Goal: Contribute content: Contribute content

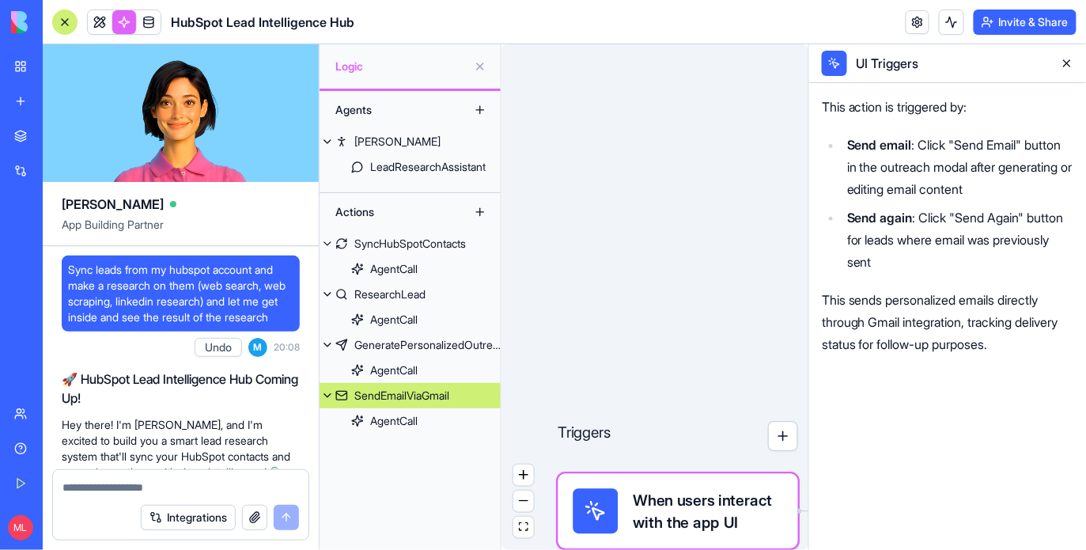
scroll to position [61164, 0]
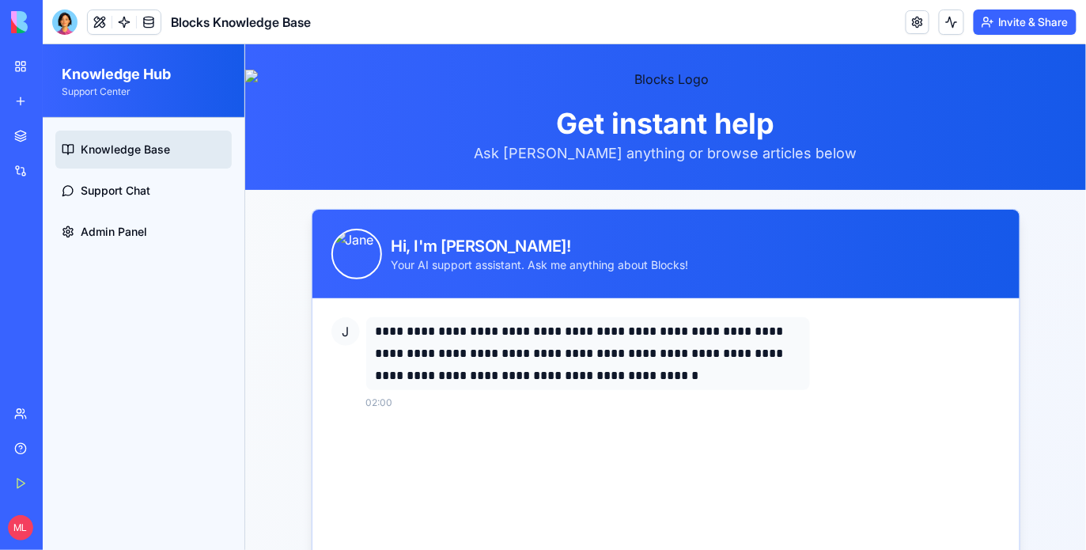
click at [25, 96] on link "New app" at bounding box center [36, 101] width 63 height 32
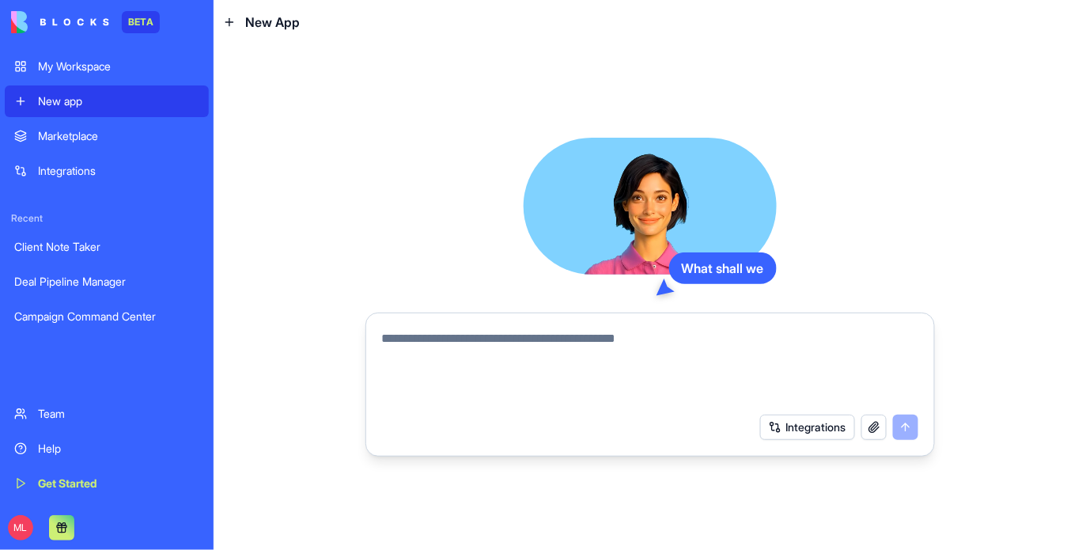
click at [449, 324] on div at bounding box center [649, 361] width 555 height 85
click at [449, 332] on textarea at bounding box center [650, 367] width 536 height 76
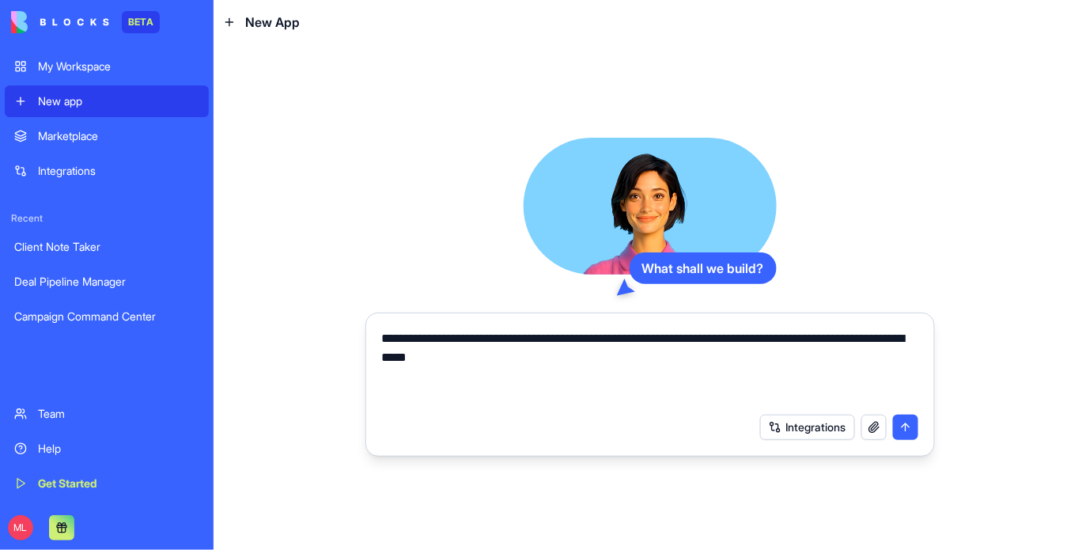
click at [590, 388] on textarea "**********" at bounding box center [650, 367] width 536 height 76
click at [479, 357] on textarea "**********" at bounding box center [650, 367] width 536 height 76
click at [490, 357] on textarea "**********" at bounding box center [650, 367] width 536 height 76
click at [848, 340] on textarea "**********" at bounding box center [650, 367] width 536 height 76
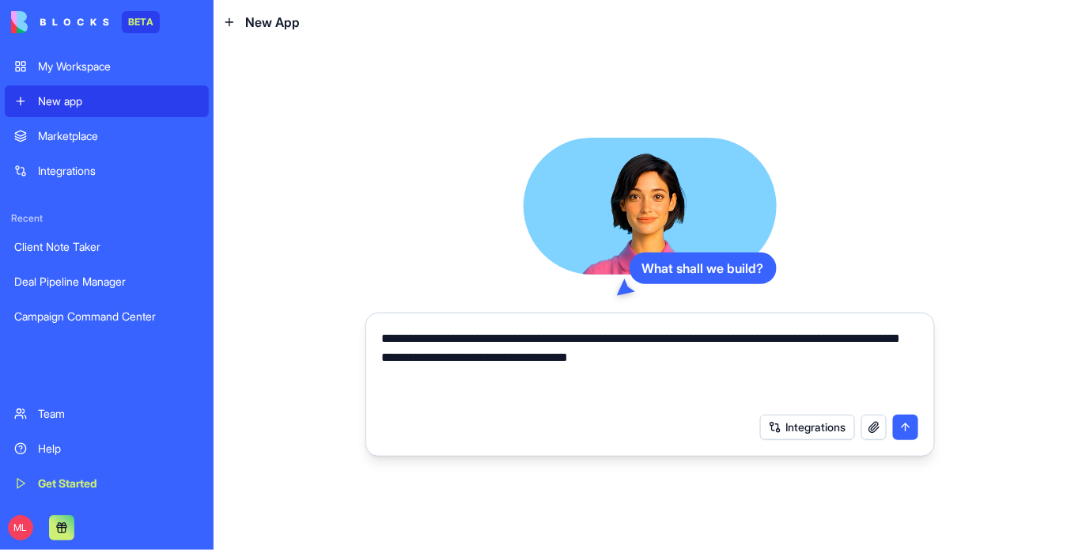
click at [678, 385] on textarea "**********" at bounding box center [650, 367] width 536 height 76
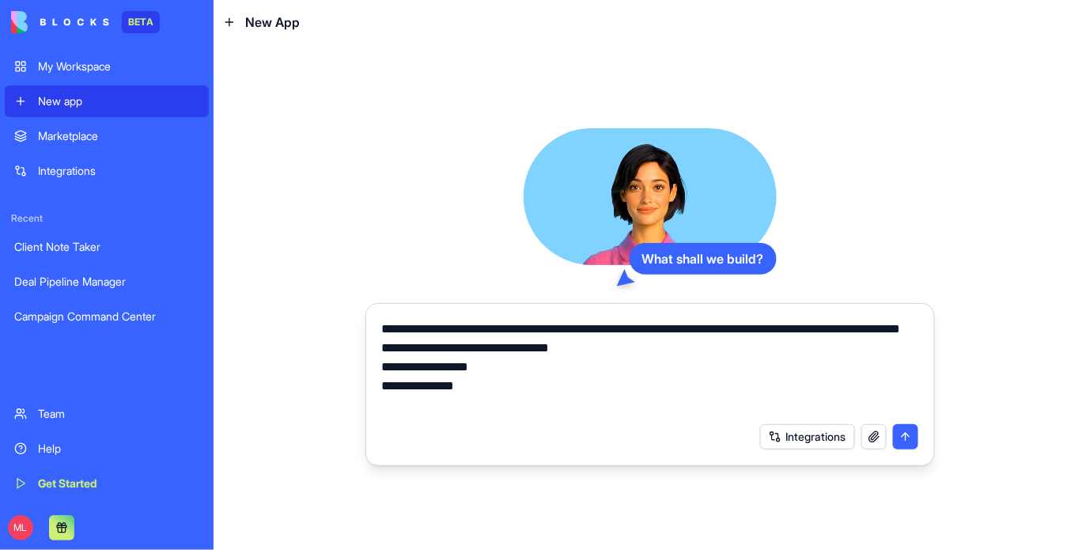
type textarea "**********"
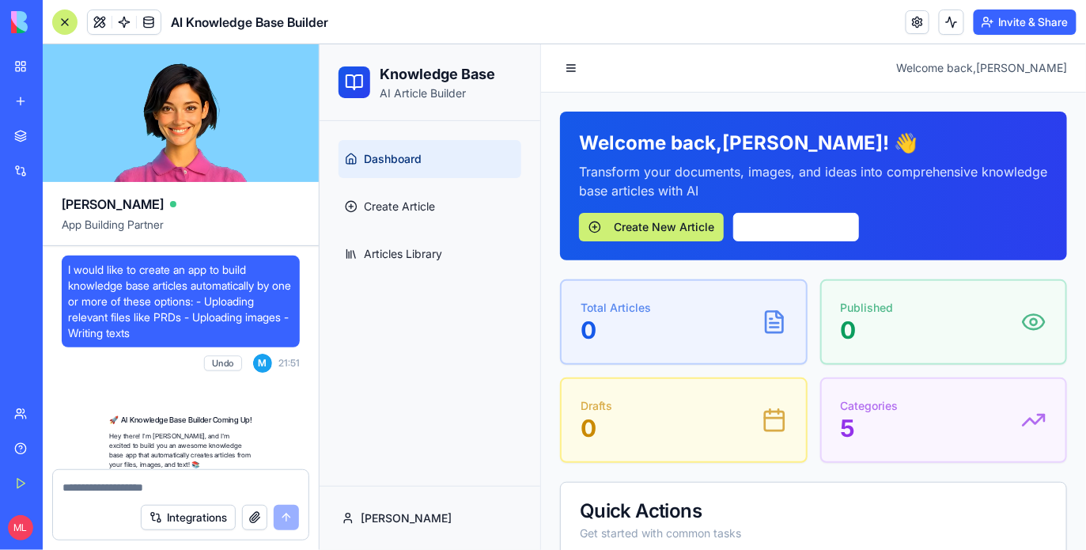
scroll to position [550, 0]
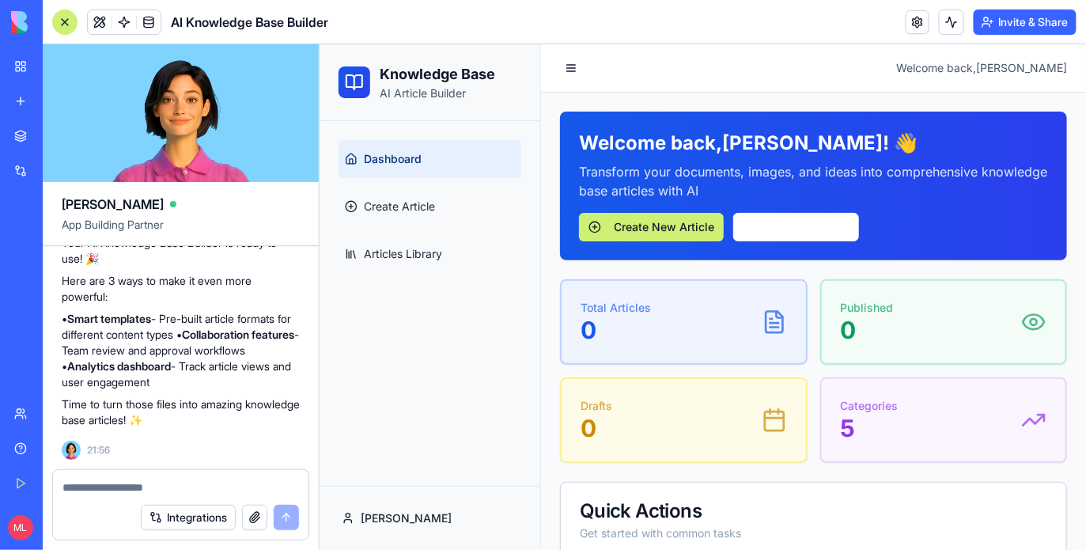
click at [65, 23] on div at bounding box center [64, 21] width 25 height 25
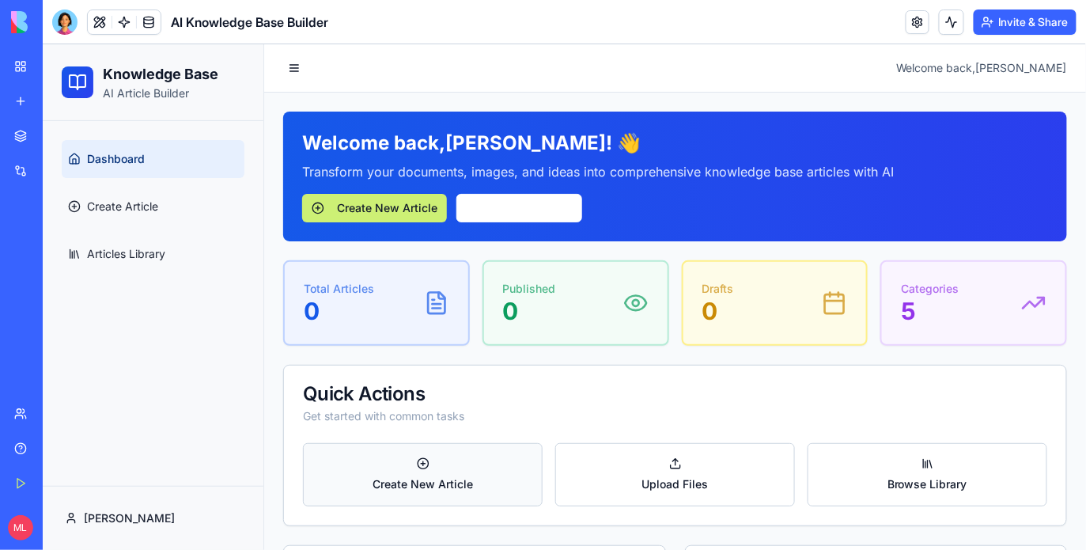
click at [433, 501] on button "Create New Article" at bounding box center [422, 473] width 240 height 63
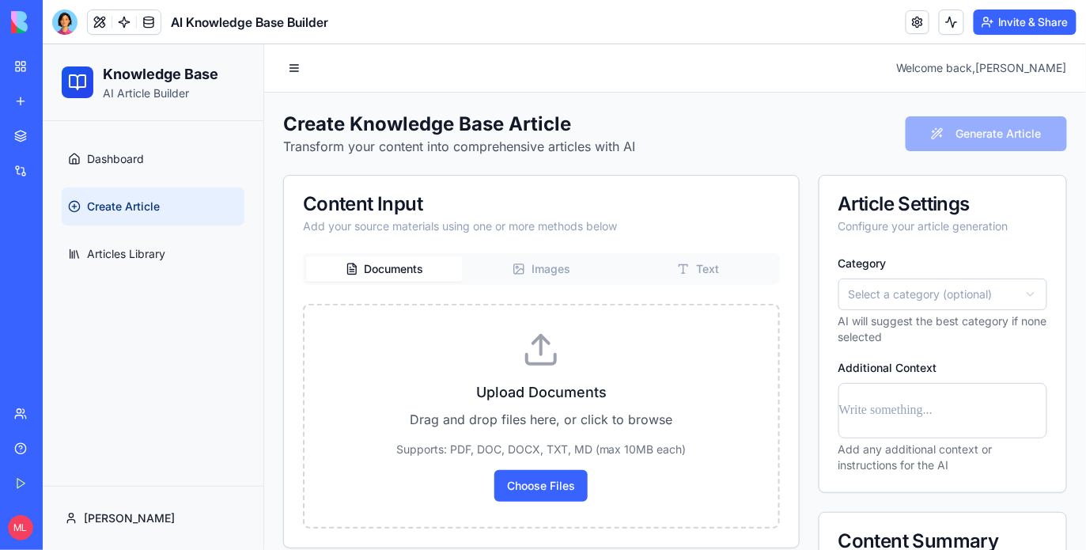
click at [119, 215] on link "Create Article" at bounding box center [152, 206] width 183 height 38
click at [110, 141] on link "Dashboard" at bounding box center [152, 158] width 183 height 38
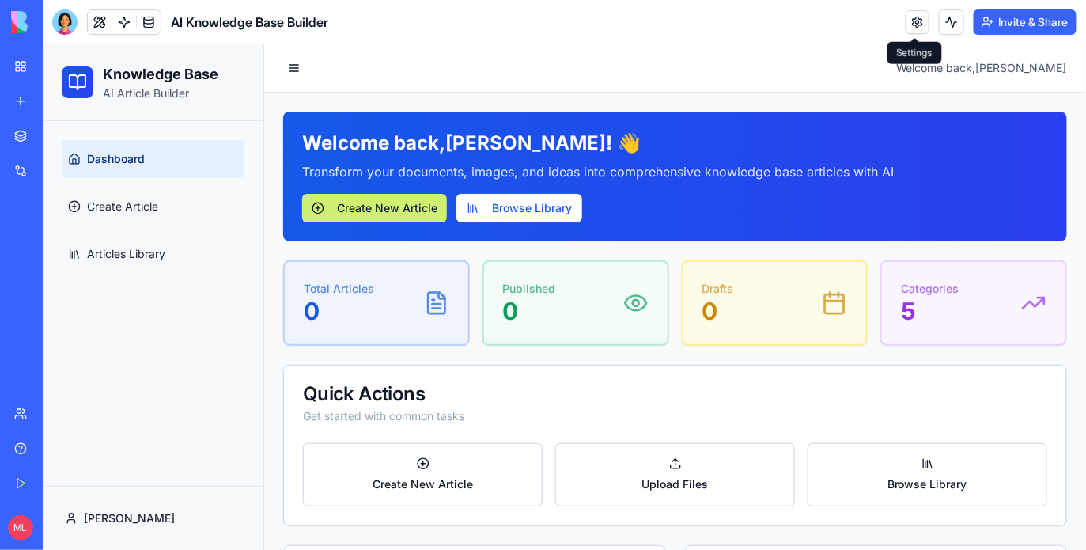
click at [554, 211] on button "Browse Library" at bounding box center [519, 207] width 126 height 28
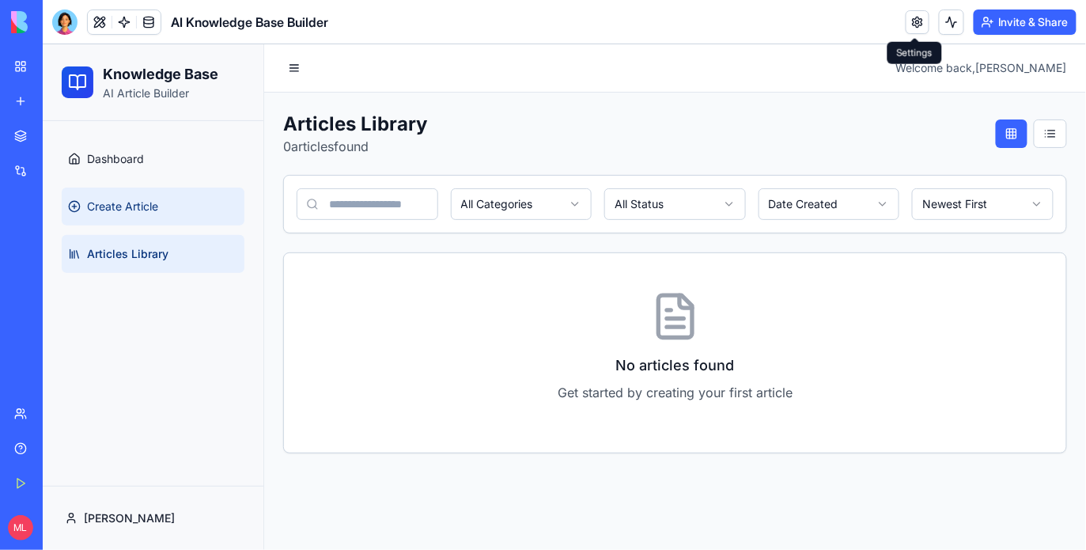
click at [126, 205] on span "Create Article" at bounding box center [121, 206] width 71 height 16
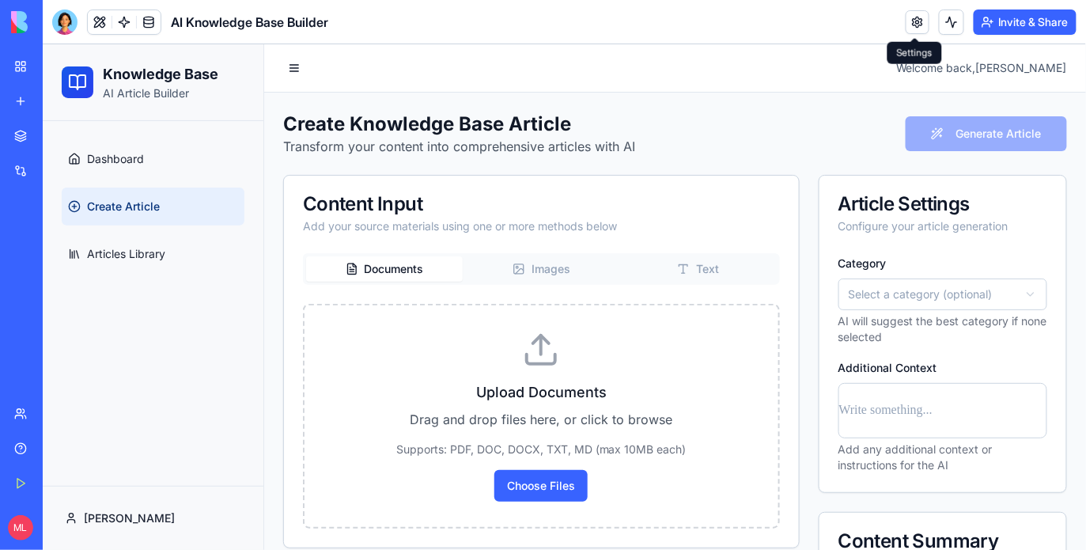
click at [536, 272] on button "Images" at bounding box center [540, 267] width 157 height 25
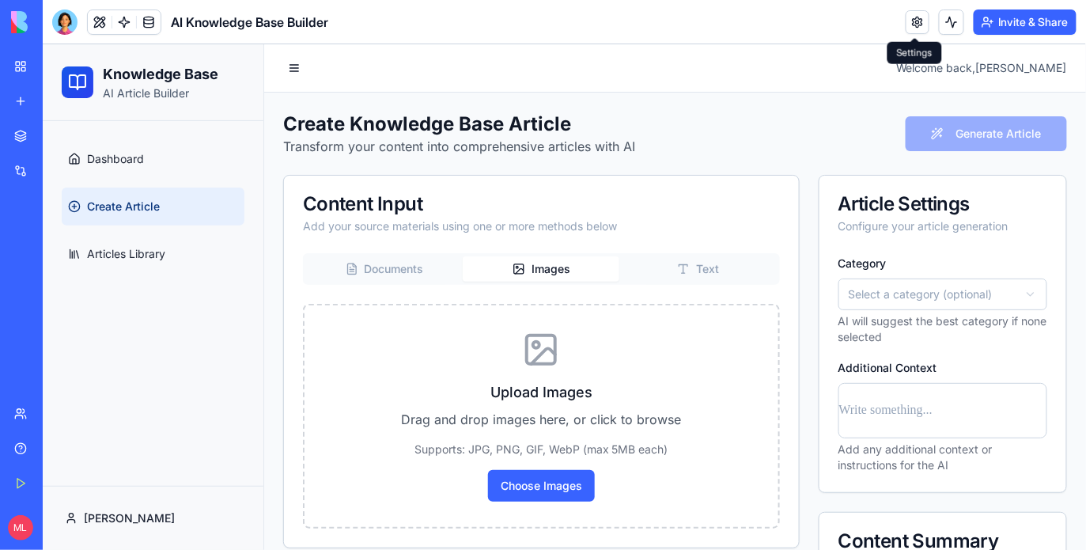
click at [739, 271] on button "Text" at bounding box center [696, 267] width 157 height 25
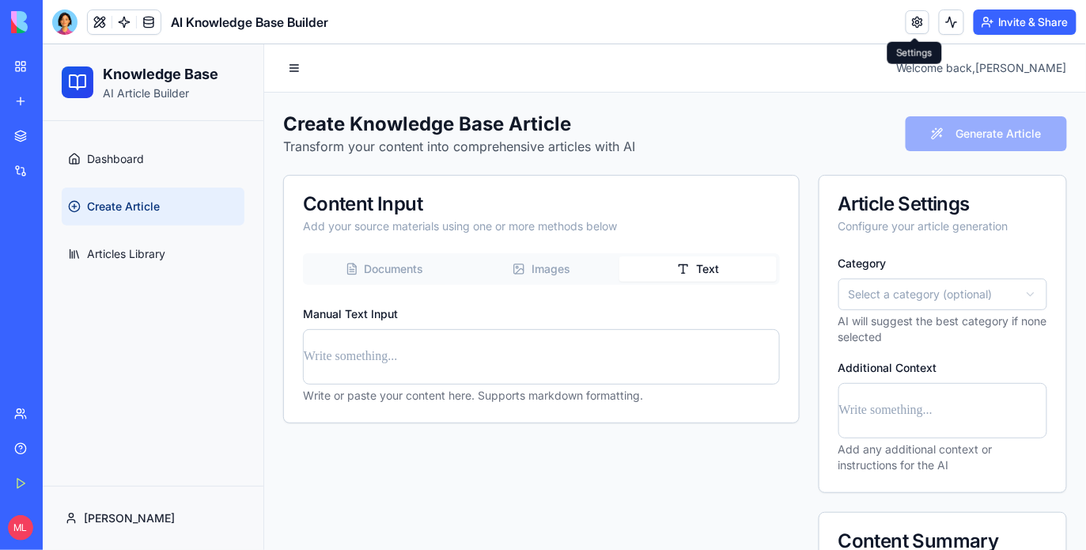
click at [388, 304] on div "Manual Text Input Write or paste your content here. Supports markdown formattin…" at bounding box center [540, 353] width 477 height 100
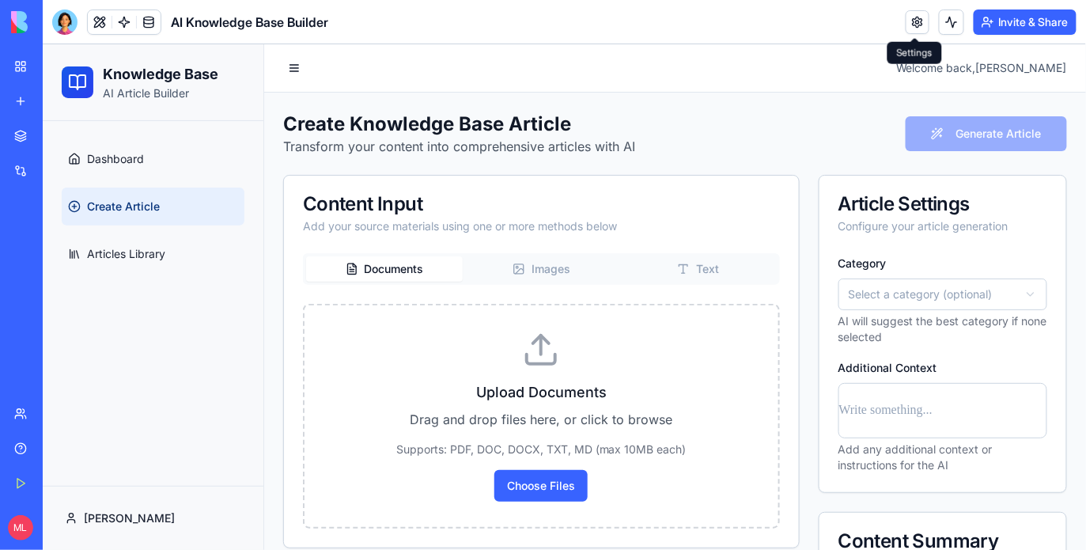
click at [388, 266] on button "Documents" at bounding box center [383, 267] width 157 height 25
click at [577, 268] on button "Images" at bounding box center [540, 267] width 157 height 25
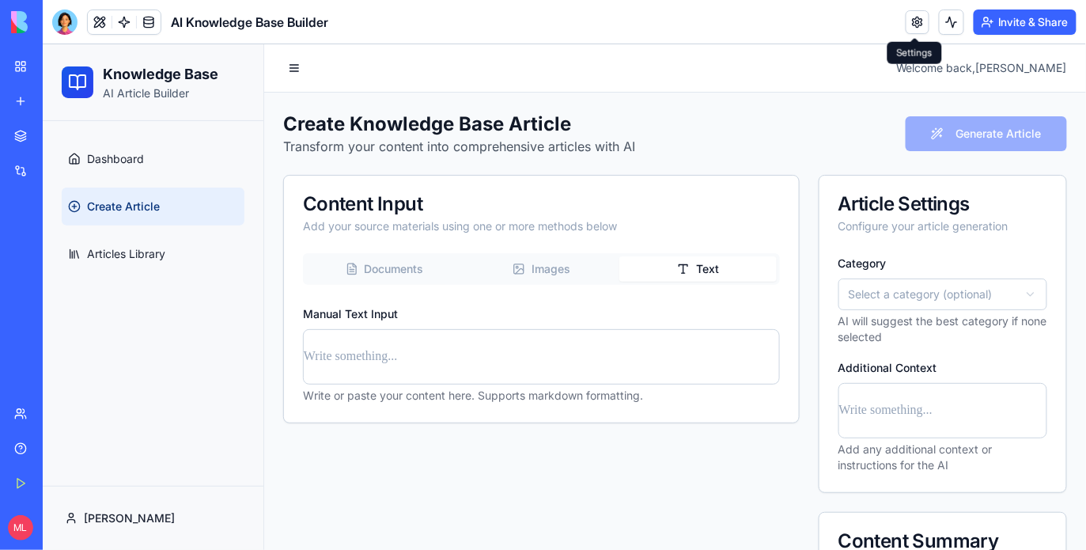
click at [720, 263] on button "Text" at bounding box center [696, 267] width 157 height 25
click at [459, 356] on p at bounding box center [540, 356] width 475 height 22
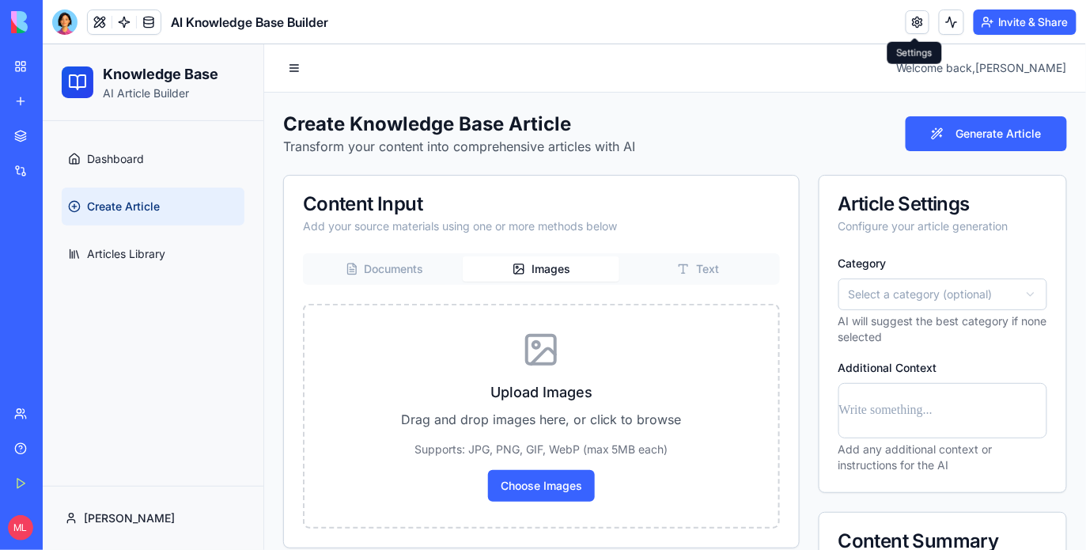
click at [519, 268] on icon "button" at bounding box center [519, 270] width 8 height 5
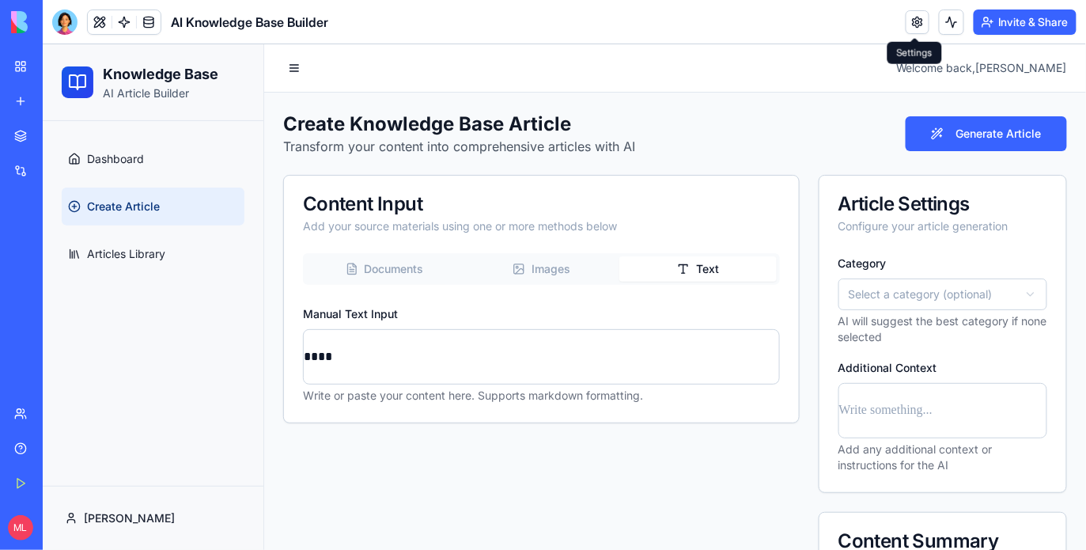
click at [704, 258] on button "Text" at bounding box center [696, 267] width 157 height 25
click at [999, 299] on html "Knowledge Base AI Article Builder Dashboard Create Article Articles Library Mic…" at bounding box center [563, 376] width 1043 height 667
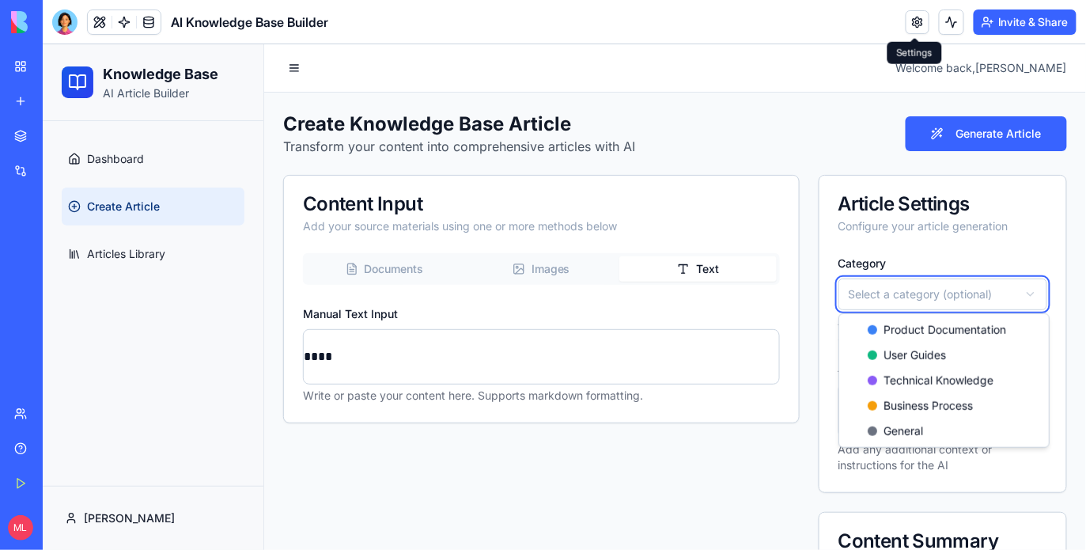
click at [927, 250] on html "Knowledge Base AI Article Builder Dashboard Create Article Articles Library Mic…" at bounding box center [563, 376] width 1043 height 667
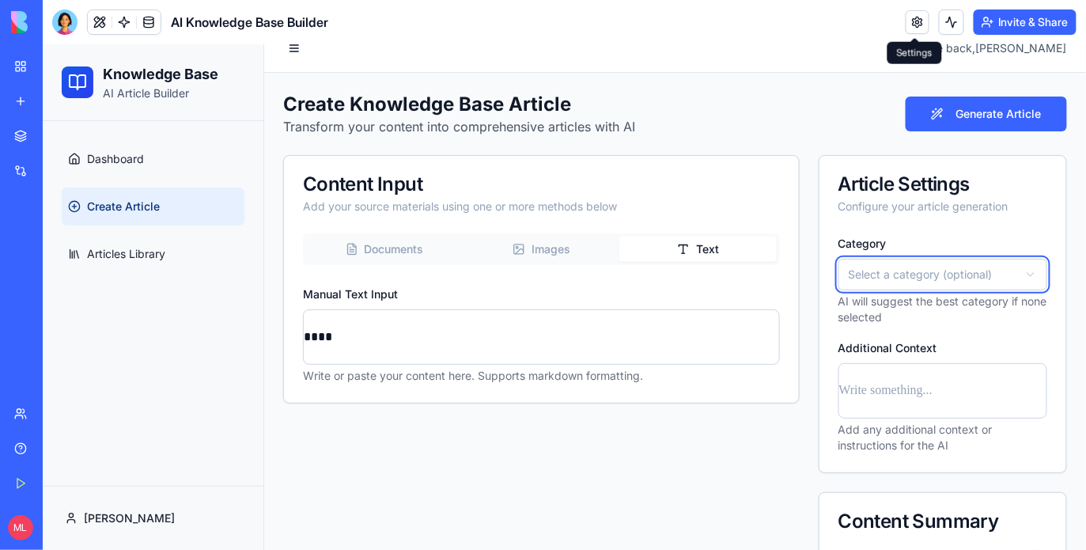
scroll to position [24, 0]
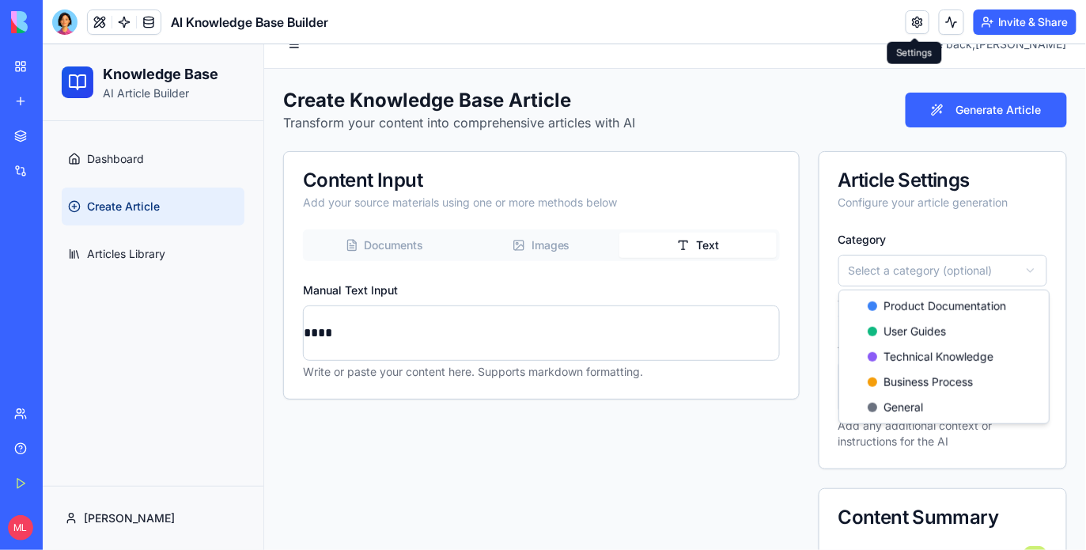
click at [906, 274] on html "Knowledge Base AI Article Builder Dashboard Create Article Articles Library Mic…" at bounding box center [563, 353] width 1043 height 667
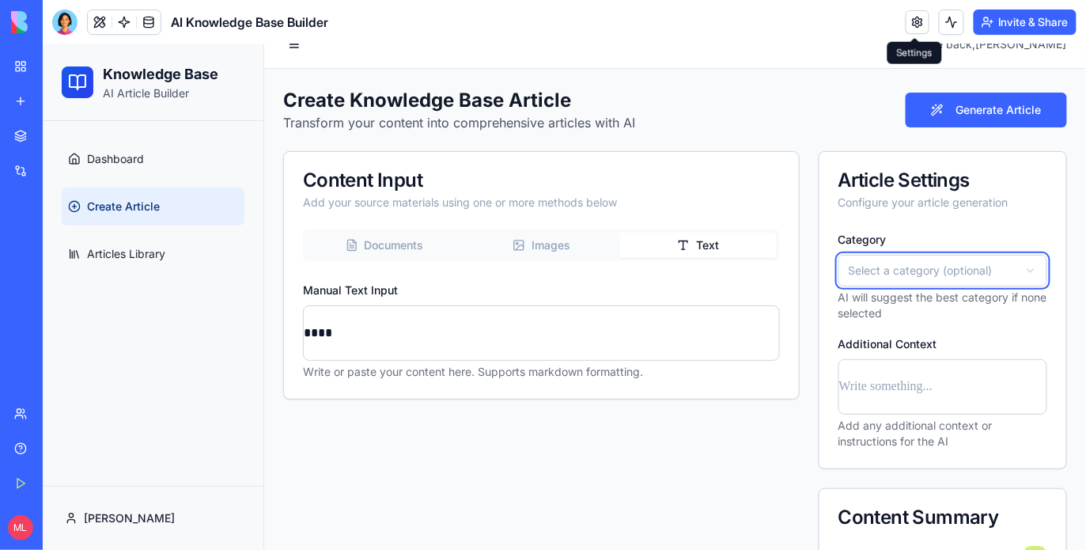
click at [944, 235] on html "Knowledge Base AI Article Builder Dashboard Create Article Articles Library Mic…" at bounding box center [563, 353] width 1043 height 667
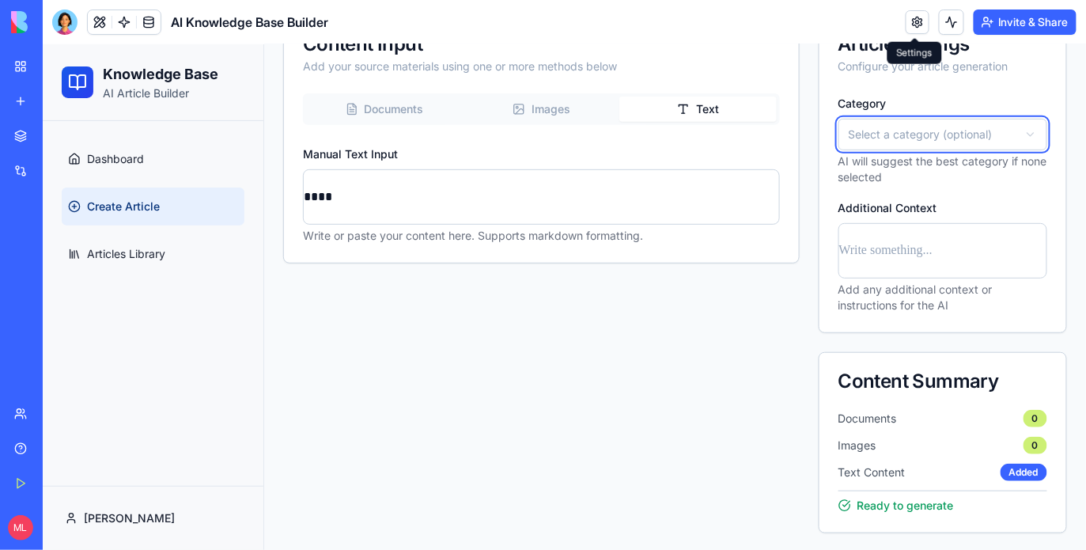
scroll to position [0, 0]
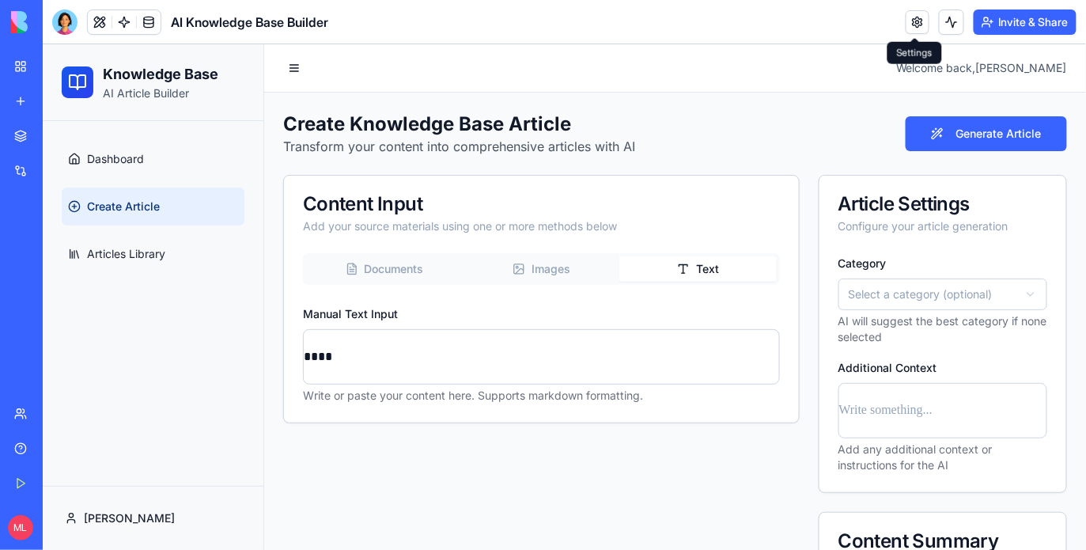
click at [809, 123] on div "Create Knowledge Base Article Transform your content into comprehensive article…" at bounding box center [674, 133] width 784 height 44
click at [138, 258] on span "Articles Library" at bounding box center [125, 253] width 78 height 16
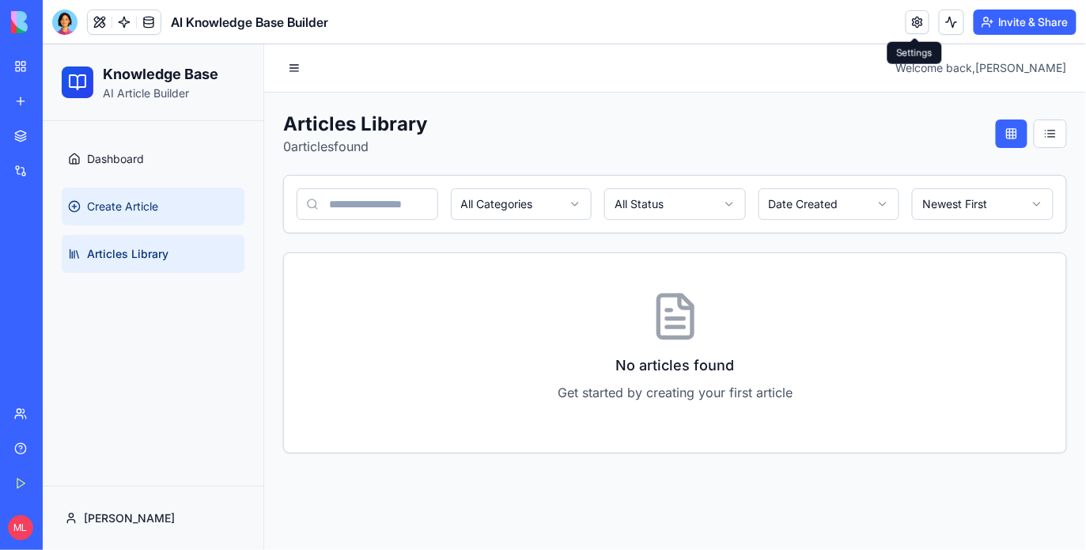
click at [138, 208] on span "Create Article" at bounding box center [121, 206] width 71 height 16
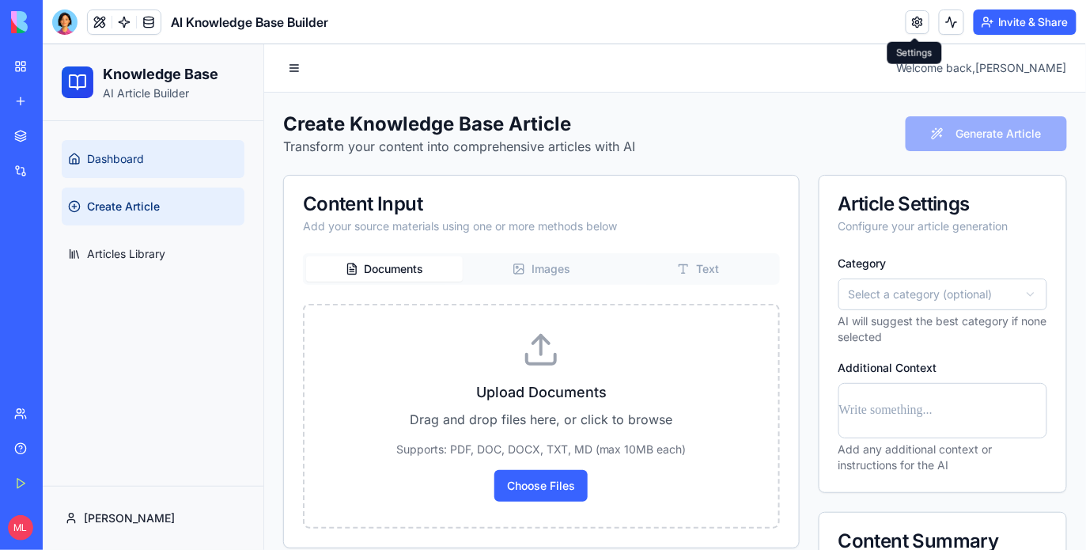
click at [138, 142] on link "Dashboard" at bounding box center [152, 158] width 183 height 38
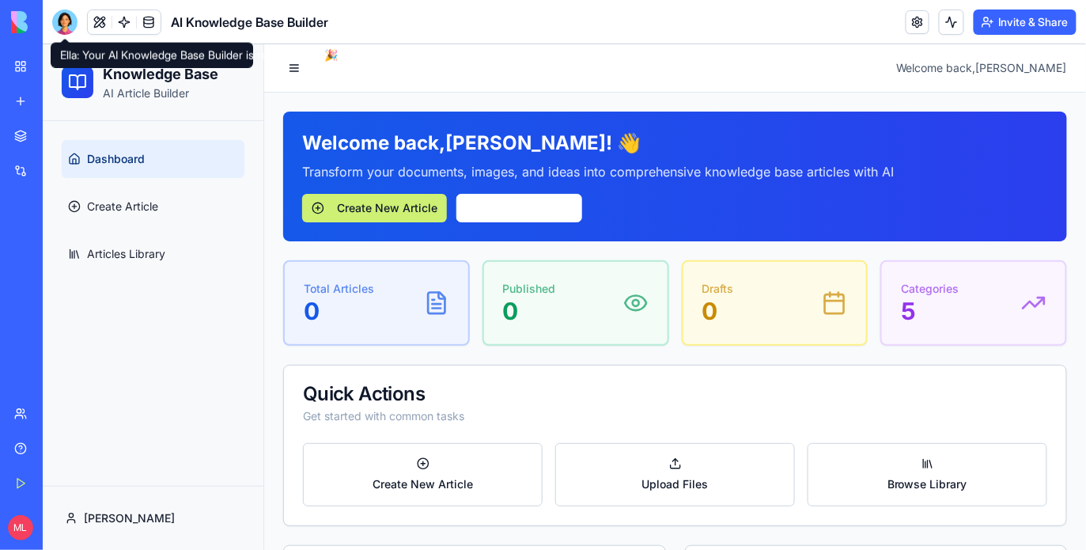
click at [65, 21] on div at bounding box center [64, 21] width 25 height 25
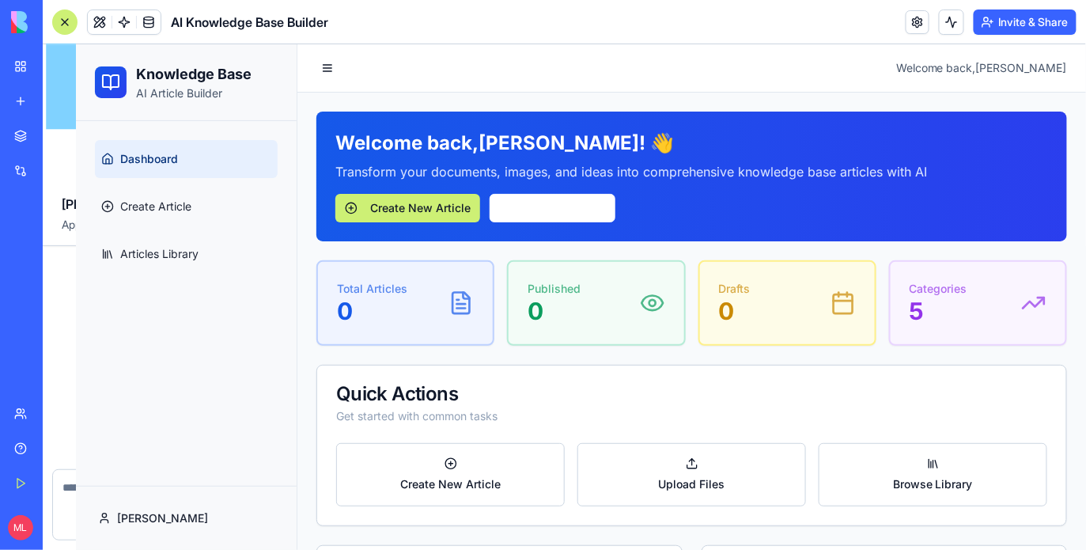
scroll to position [550, 0]
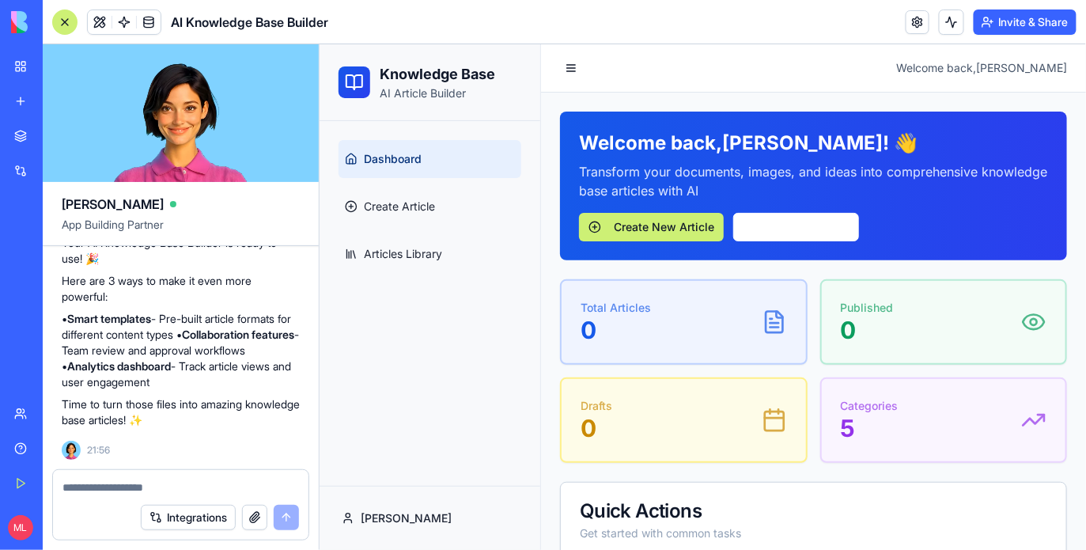
click at [110, 478] on div at bounding box center [180, 482] width 255 height 25
click at [110, 480] on textarea at bounding box center [180, 487] width 236 height 16
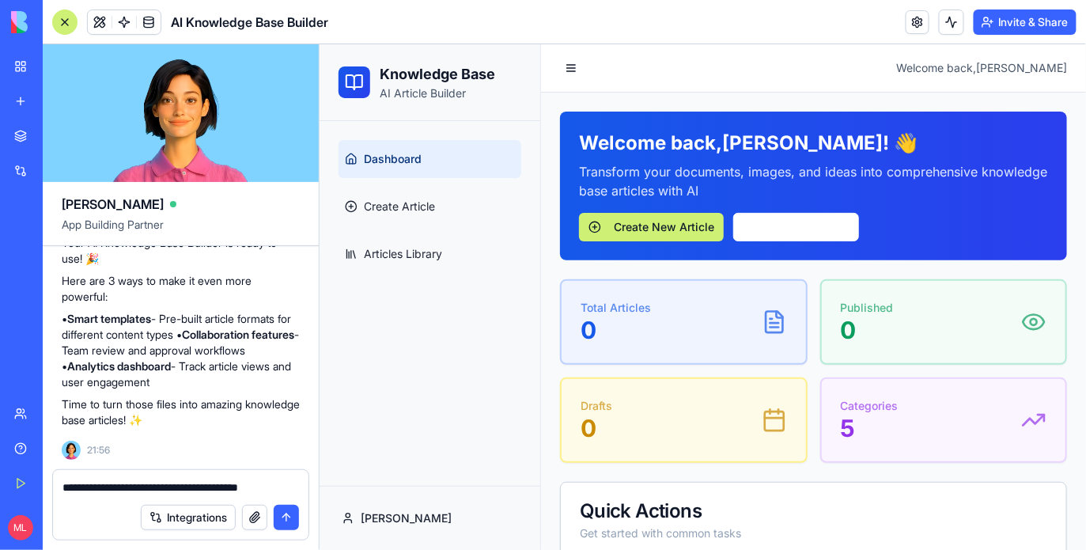
drag, startPoint x: 176, startPoint y: 487, endPoint x: 238, endPoint y: 484, distance: 62.6
click at [238, 484] on textarea "**********" at bounding box center [180, 487] width 236 height 16
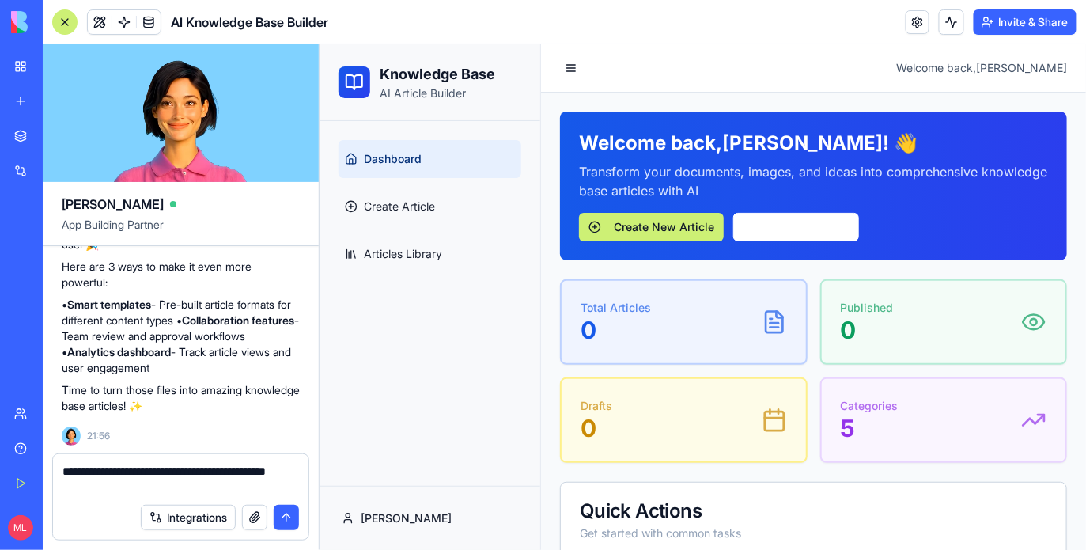
click at [154, 484] on textarea "**********" at bounding box center [180, 479] width 236 height 32
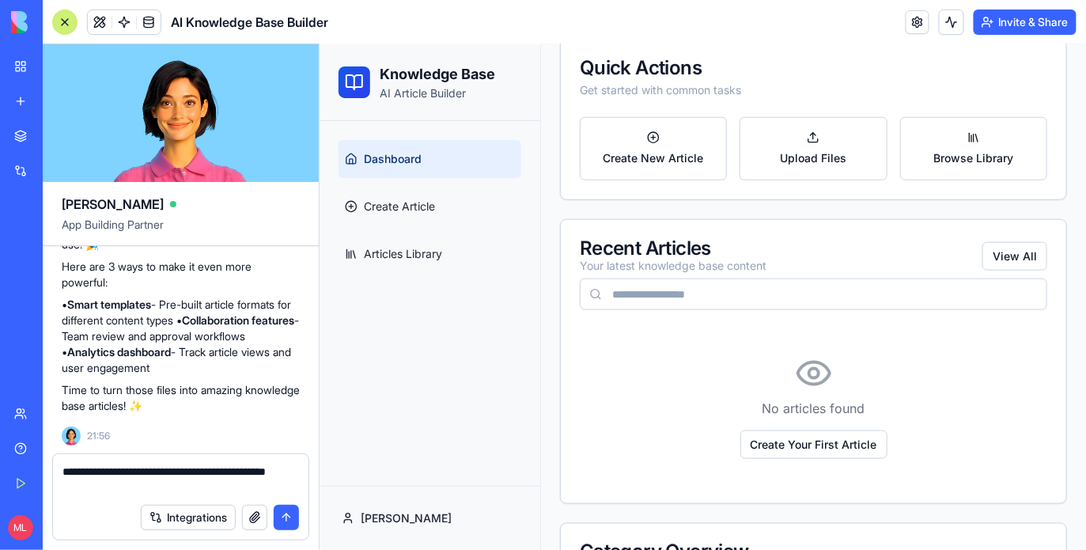
scroll to position [488, 0]
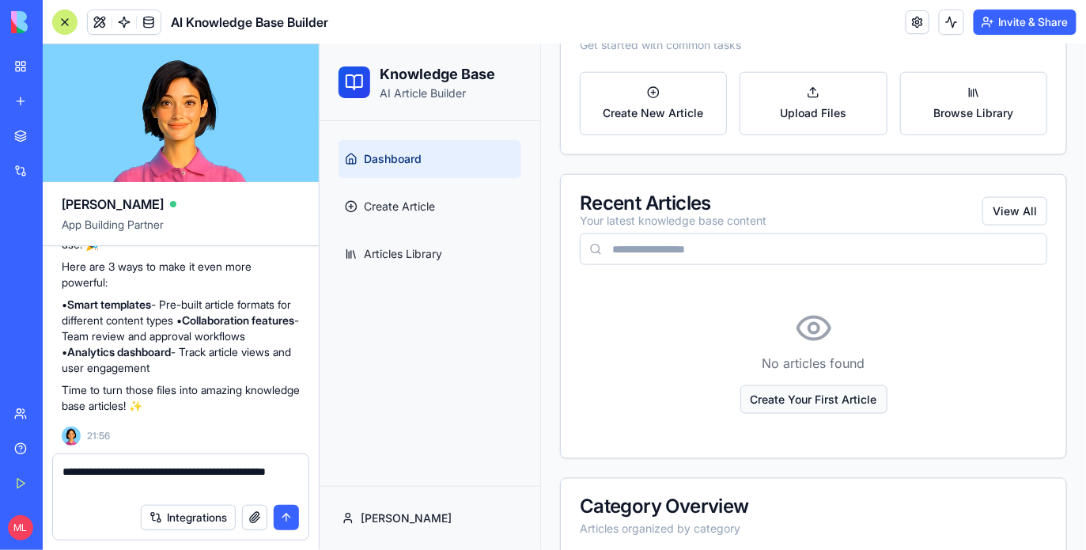
click at [784, 407] on button "Create Your First Article" at bounding box center [812, 398] width 147 height 28
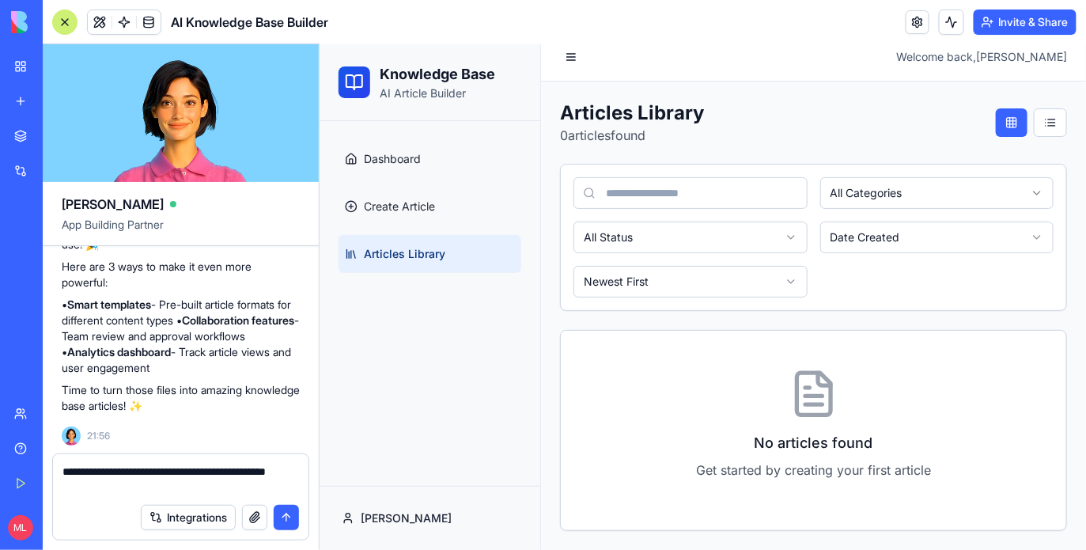
scroll to position [9, 0]
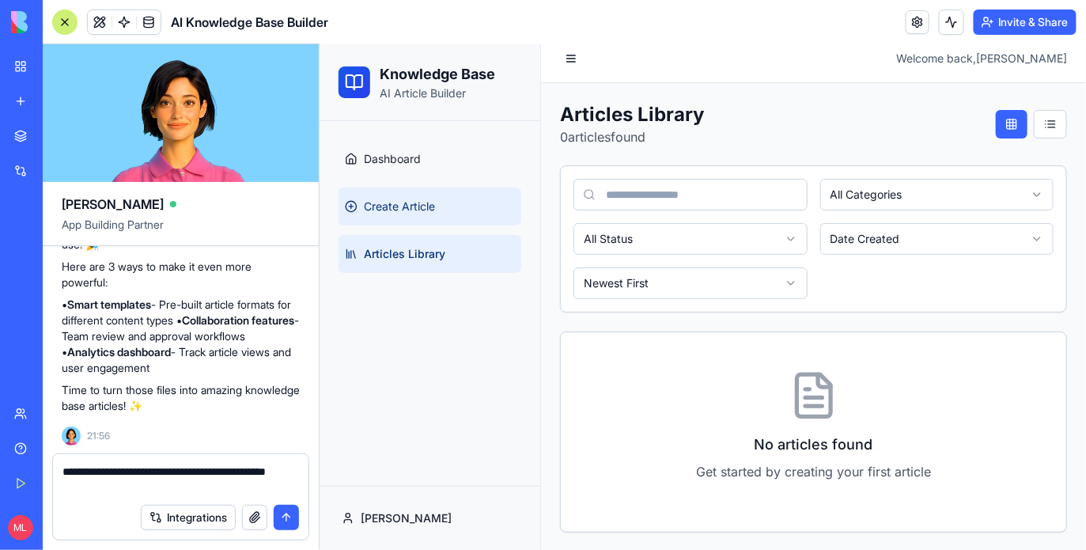
click at [457, 198] on link "Create Article" at bounding box center [429, 206] width 183 height 38
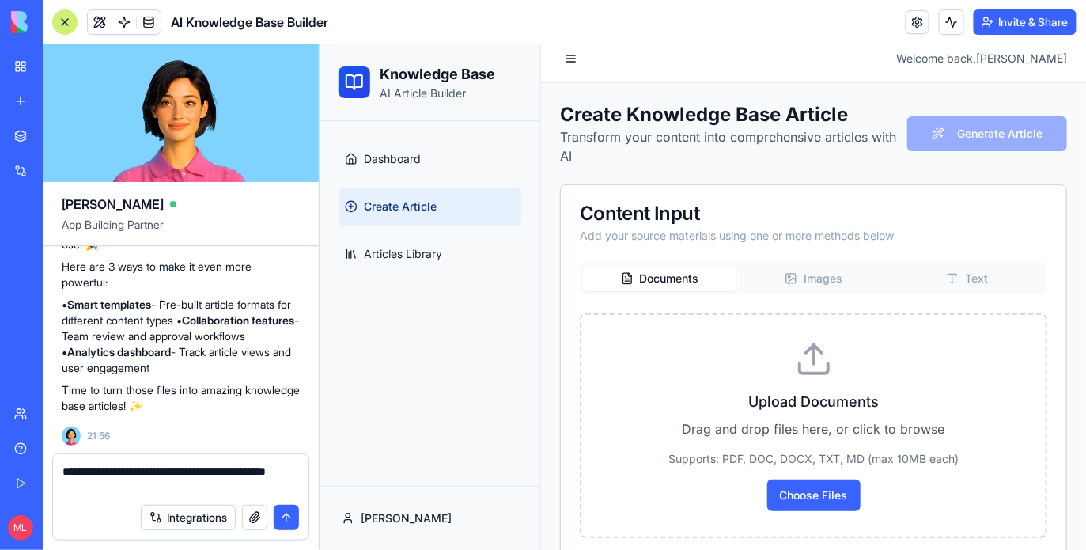
click at [837, 289] on button "Images" at bounding box center [811, 277] width 153 height 25
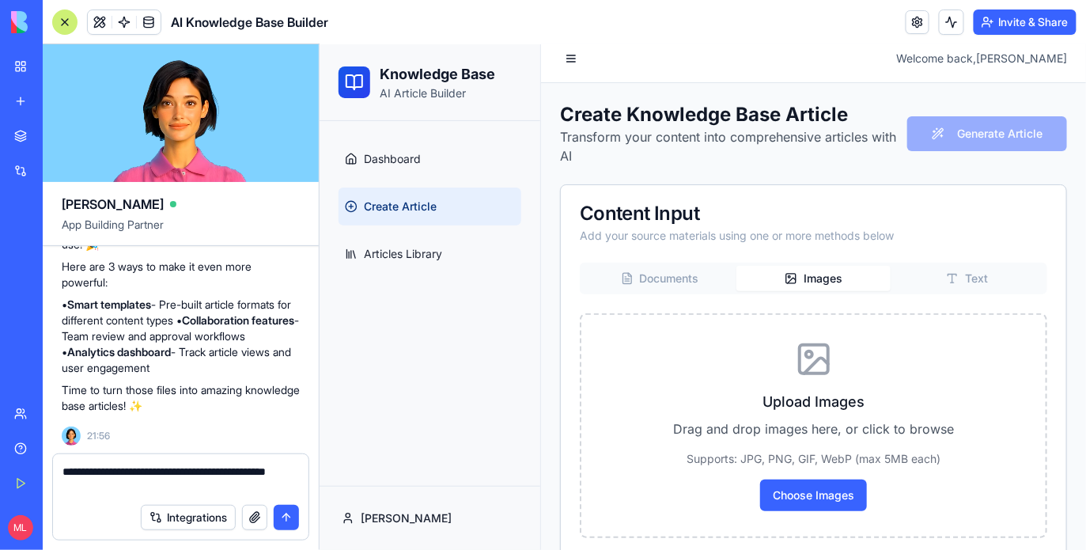
click at [958, 282] on icon "button" at bounding box center [951, 277] width 13 height 13
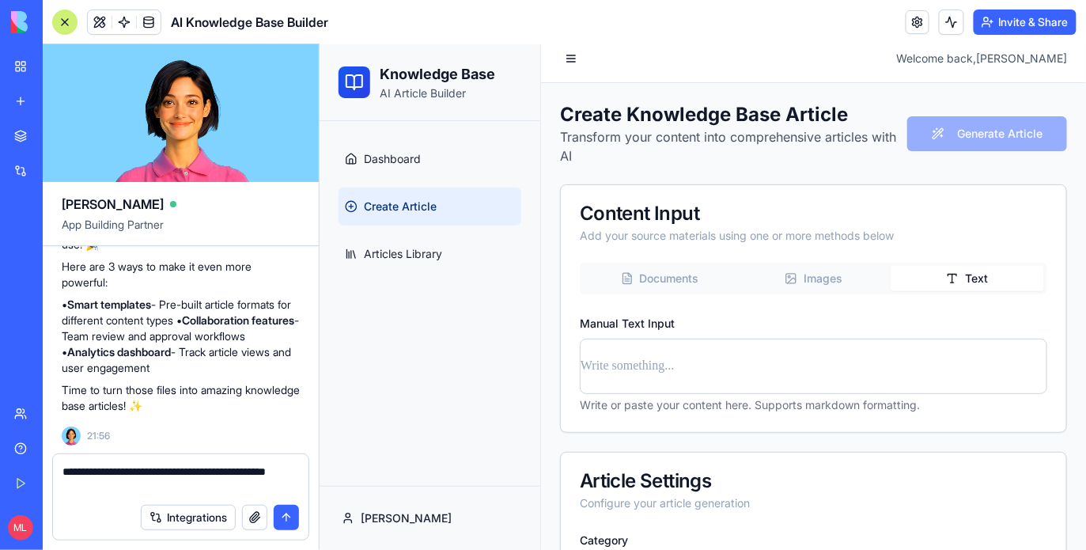
click at [706, 372] on p at bounding box center [813, 365] width 466 height 22
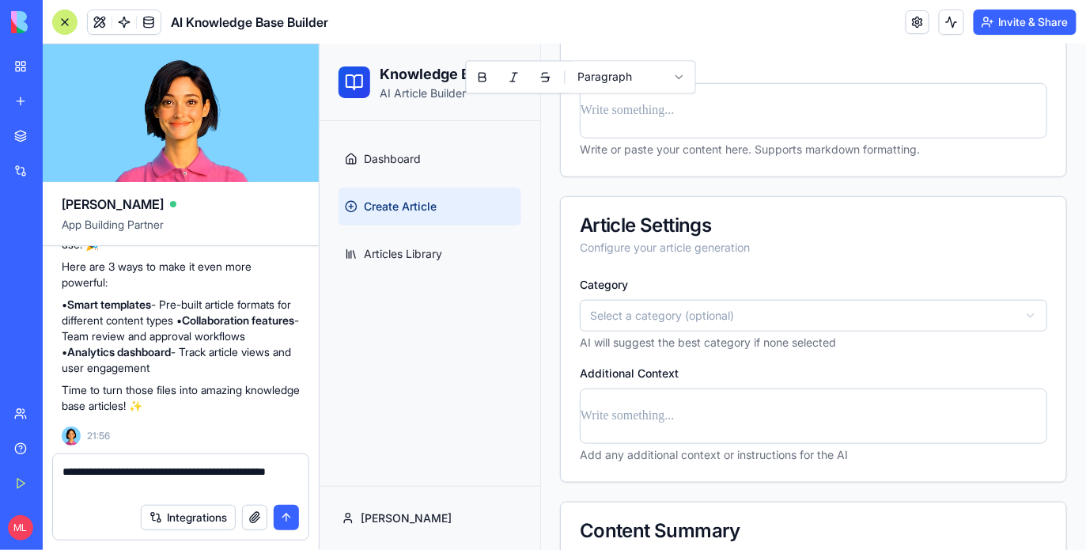
scroll to position [279, 0]
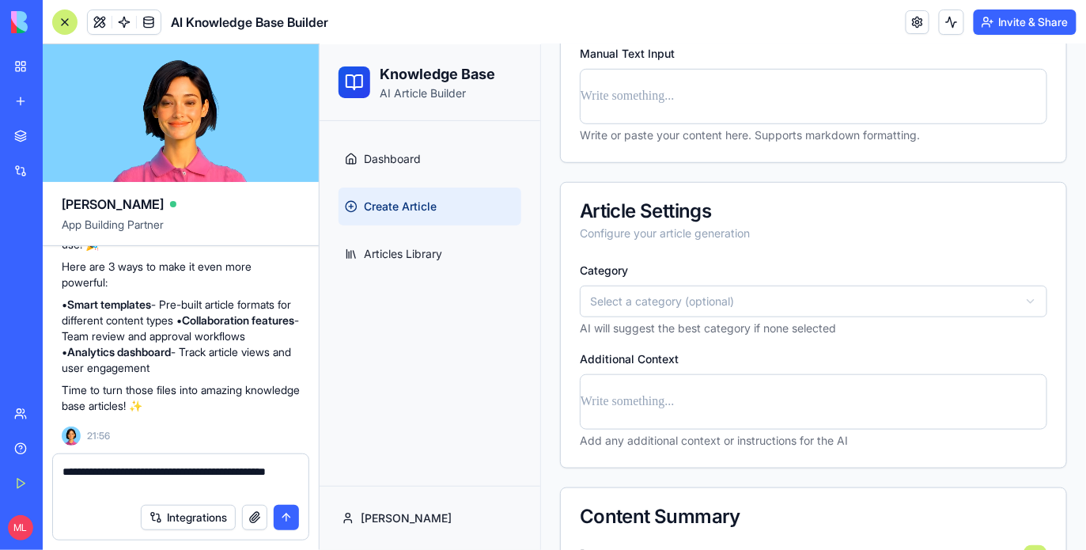
click at [686, 280] on div "Category Select a category (optional) AI will suggest the best category if none…" at bounding box center [812, 297] width 467 height 76
click at [686, 296] on html "Knowledge Base AI Article Builder Dashboard Create Article Articles Library Mic…" at bounding box center [702, 209] width 766 height 890
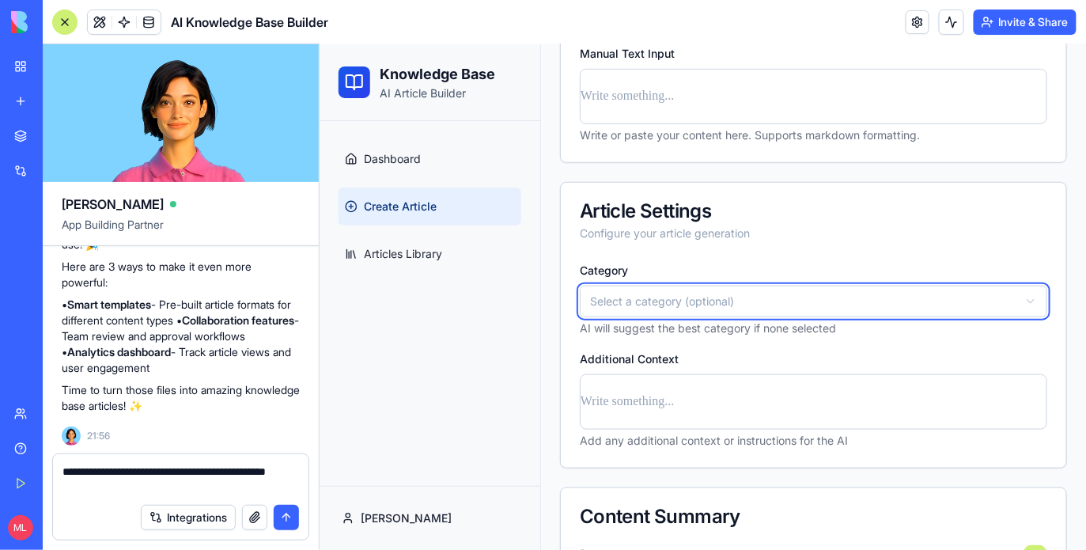
click at [773, 251] on html "Knowledge Base AI Article Builder Dashboard Create Article Articles Library Mic…" at bounding box center [702, 209] width 766 height 890
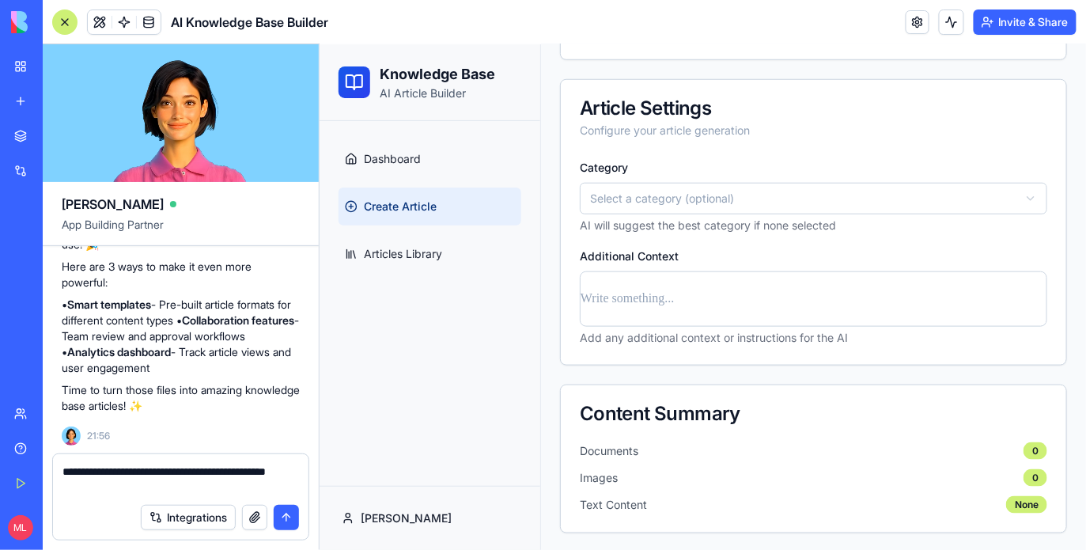
click at [758, 299] on p at bounding box center [813, 298] width 466 height 22
click at [766, 357] on div "Category Select a category (optional) AI will suggest the best category if none…" at bounding box center [812, 260] width 505 height 207
click at [156, 482] on textarea "**********" at bounding box center [180, 479] width 236 height 32
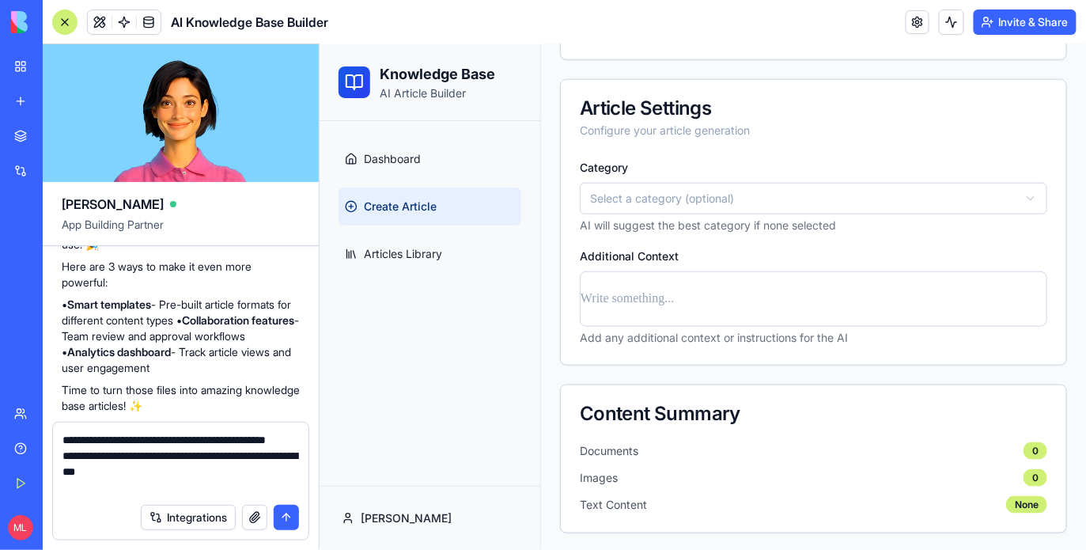
click at [104, 488] on textarea "**********" at bounding box center [180, 463] width 236 height 63
type textarea "**********"
paste textarea
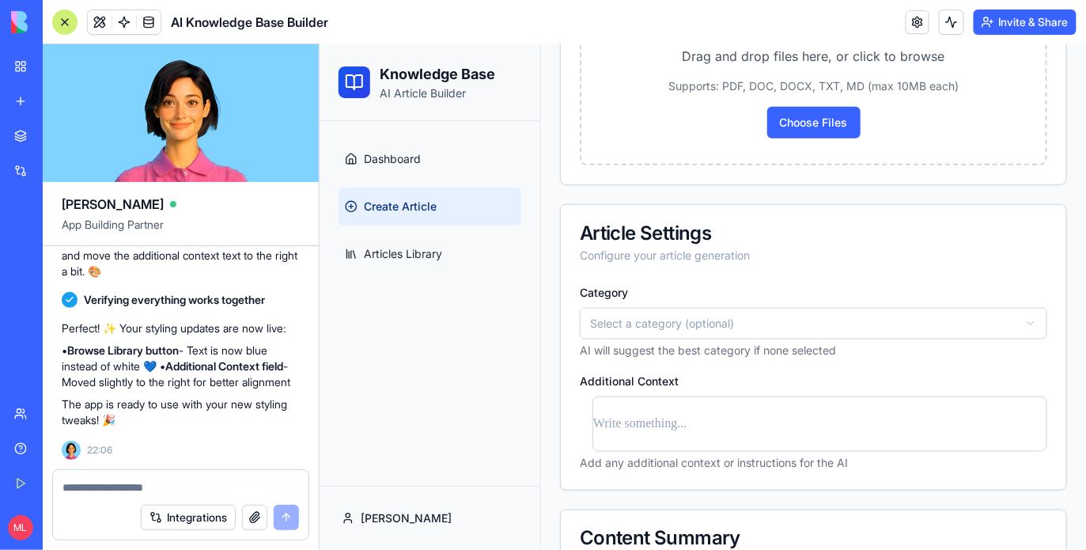
scroll to position [0, 0]
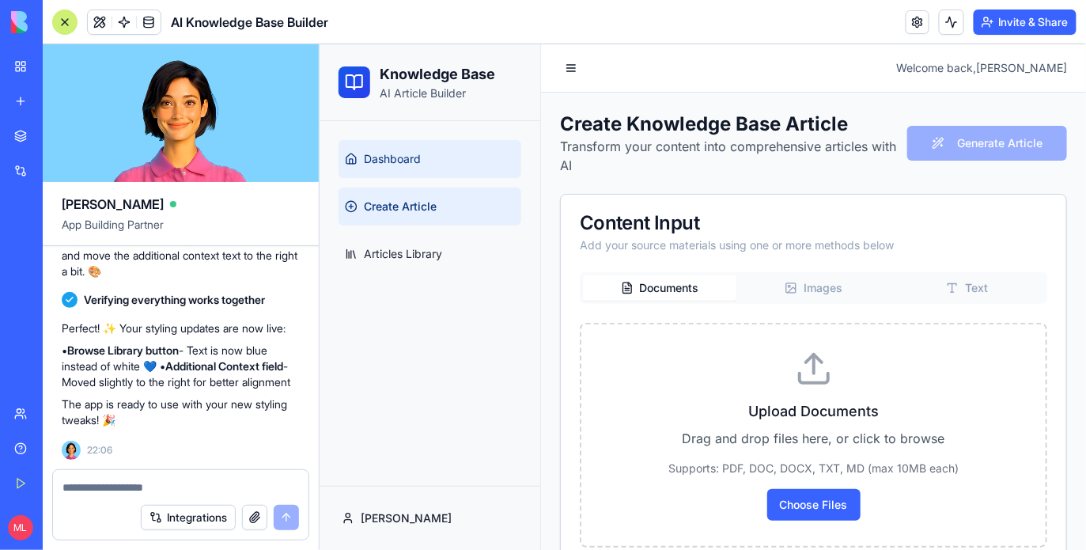
click at [382, 141] on link "Dashboard" at bounding box center [429, 158] width 183 height 38
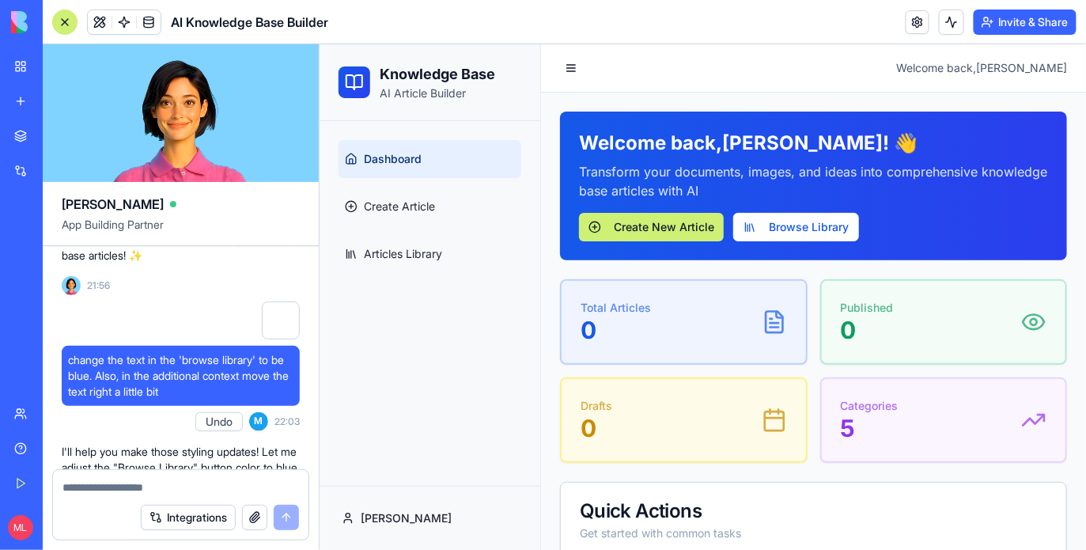
scroll to position [727, 0]
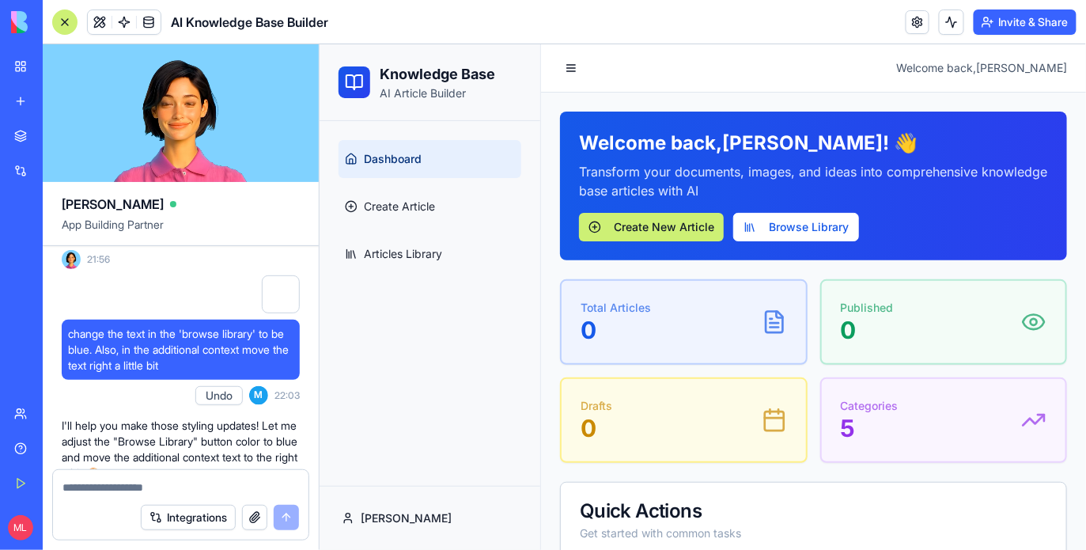
click at [63, 29] on div at bounding box center [64, 21] width 25 height 25
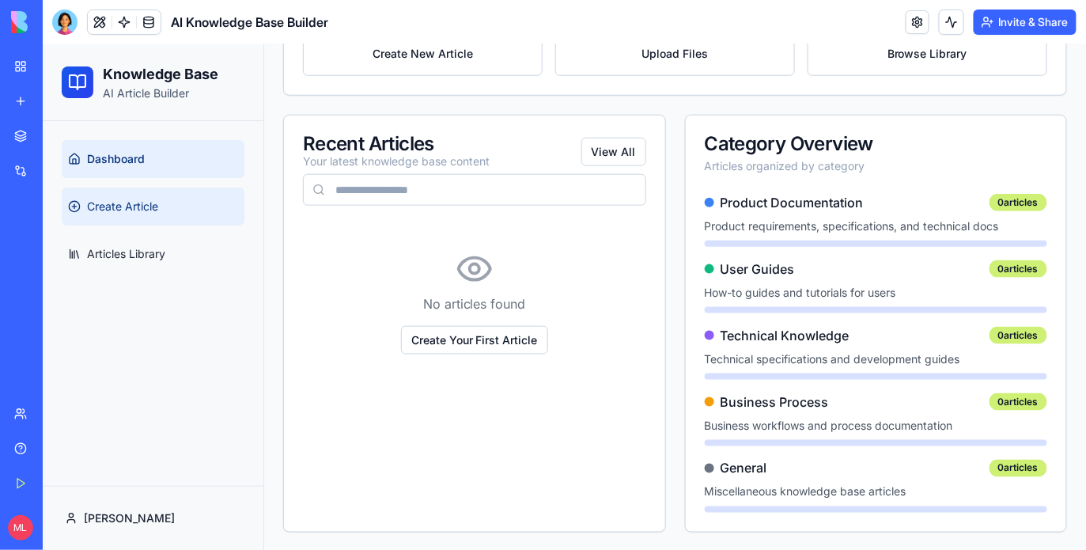
click at [166, 207] on link "Create Article" at bounding box center [152, 206] width 183 height 38
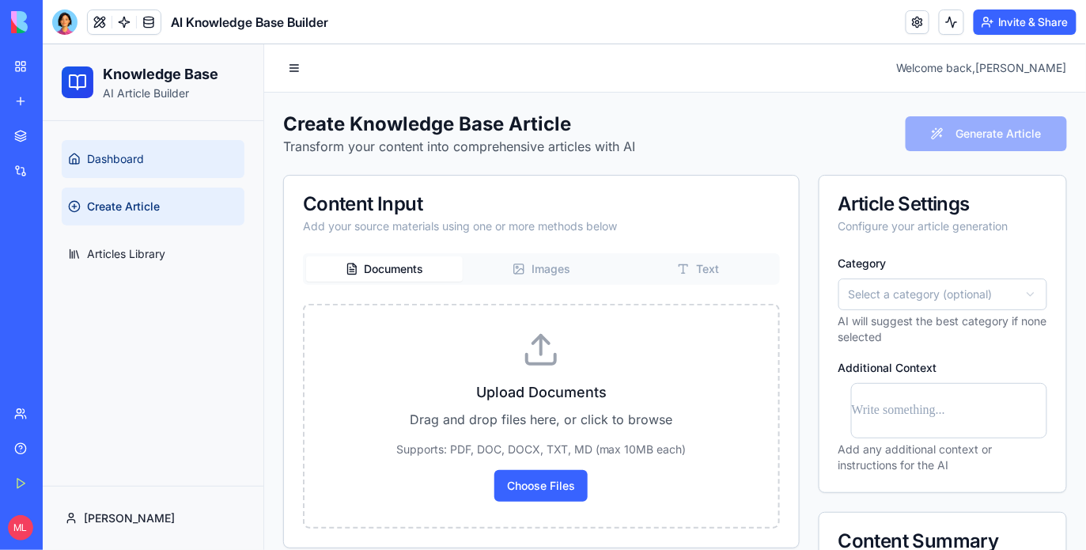
click at [126, 139] on link "Dashboard" at bounding box center [152, 158] width 183 height 38
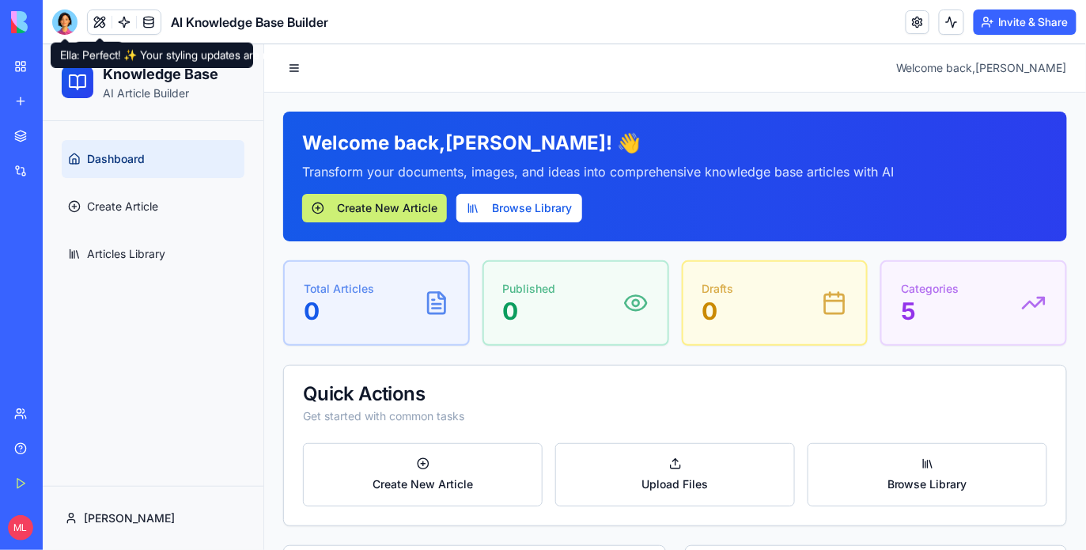
click at [55, 17] on div at bounding box center [64, 21] width 25 height 25
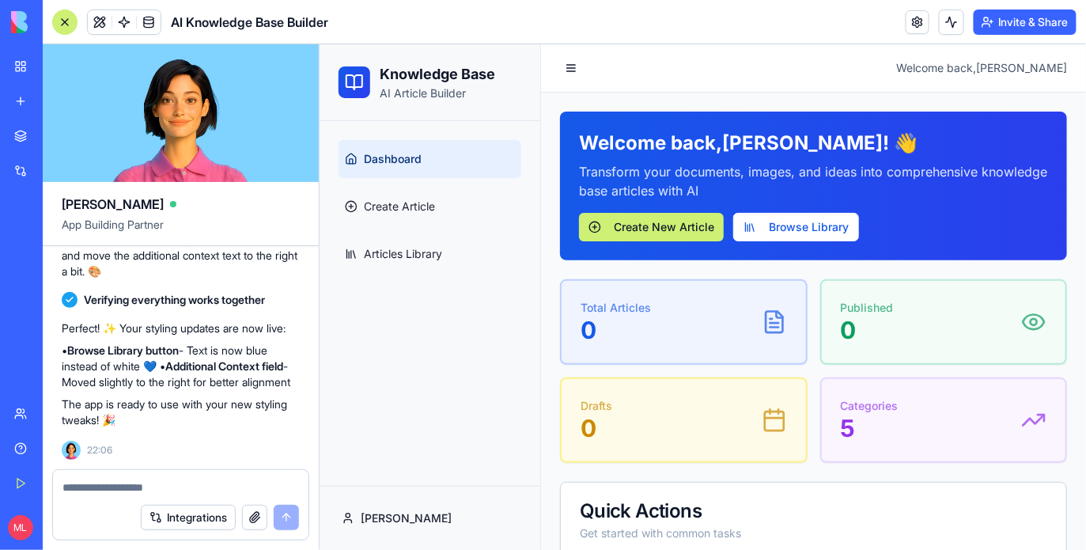
scroll to position [718, 0]
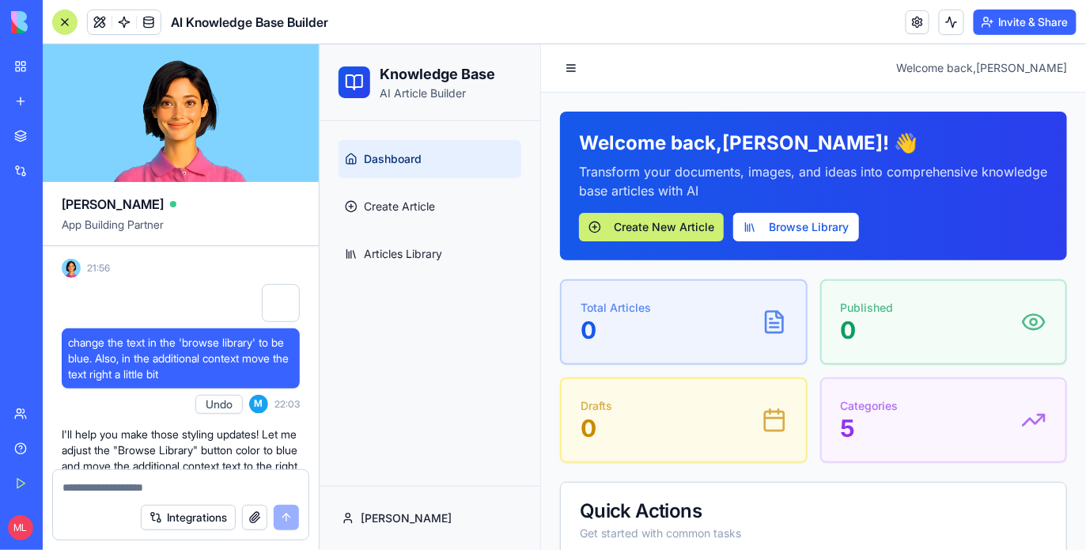
click at [220, 414] on button "Undo" at bounding box center [218, 404] width 47 height 19
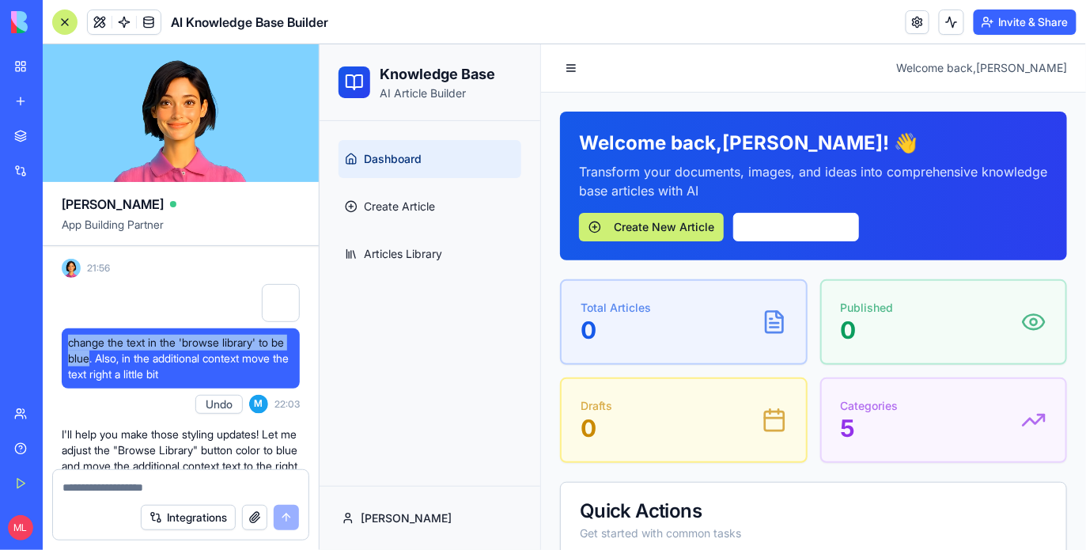
drag, startPoint x: 67, startPoint y: 357, endPoint x: 105, endPoint y: 372, distance: 41.1
click at [105, 372] on span "change the text in the 'browse library' to be blue. Also, in the additional con…" at bounding box center [180, 358] width 225 height 47
copy span "change the text in the 'browse library' to be blue"
click at [137, 490] on textarea at bounding box center [180, 487] width 236 height 16
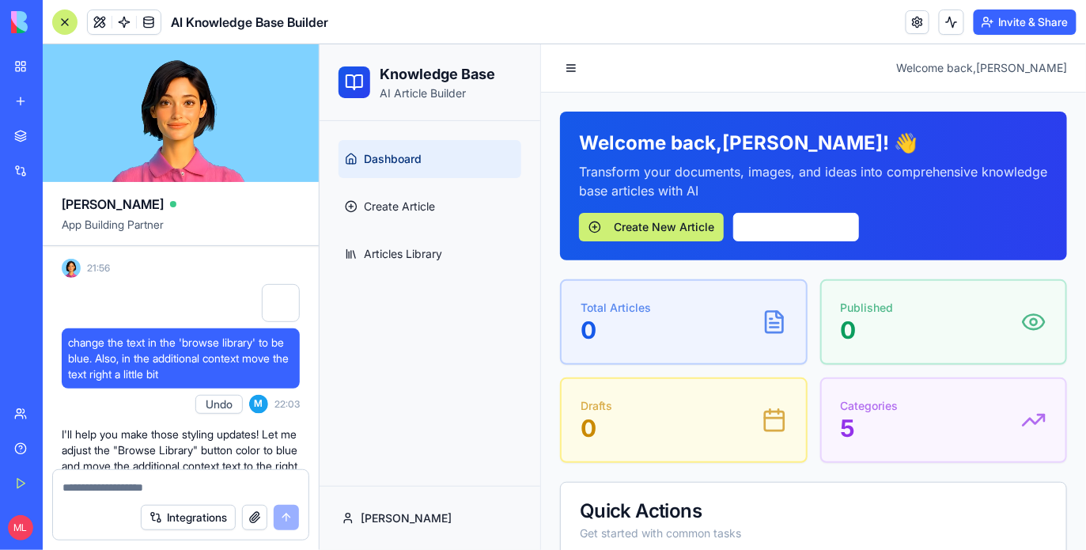
paste textarea "**********"
type textarea "**********"
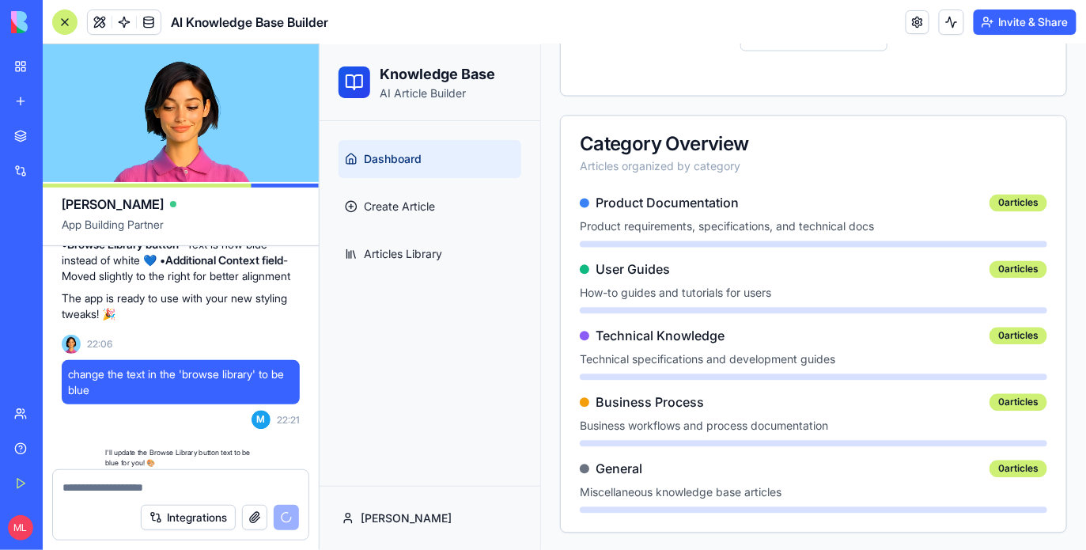
scroll to position [1111, 0]
